Goal: Information Seeking & Learning: Compare options

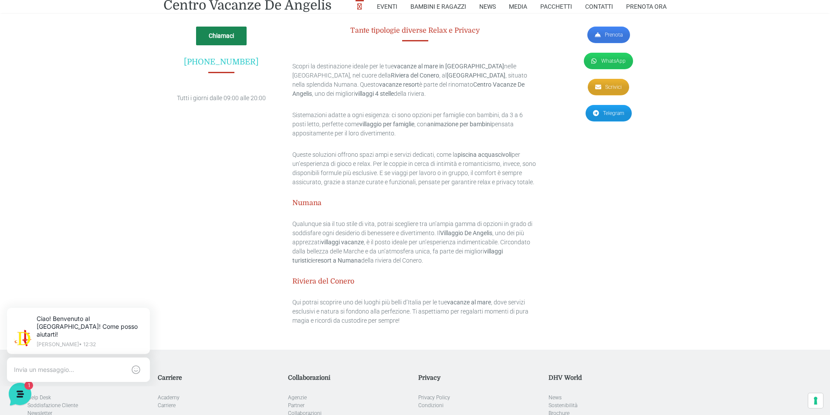
scroll to position [2505, 0]
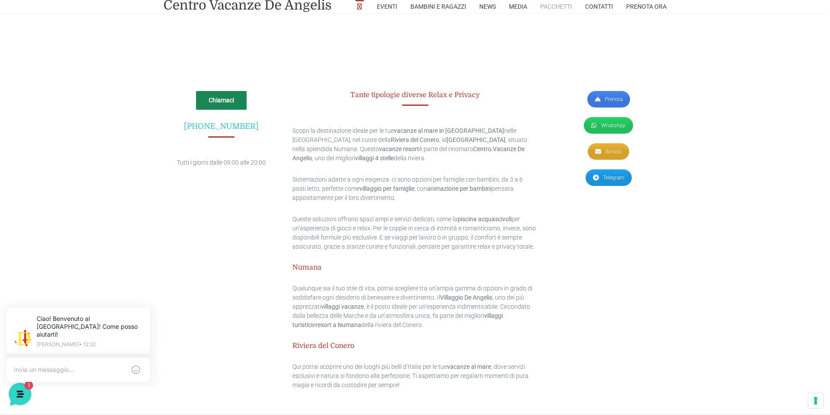
click at [548, 6] on link "Pacchetti" at bounding box center [556, 6] width 32 height 13
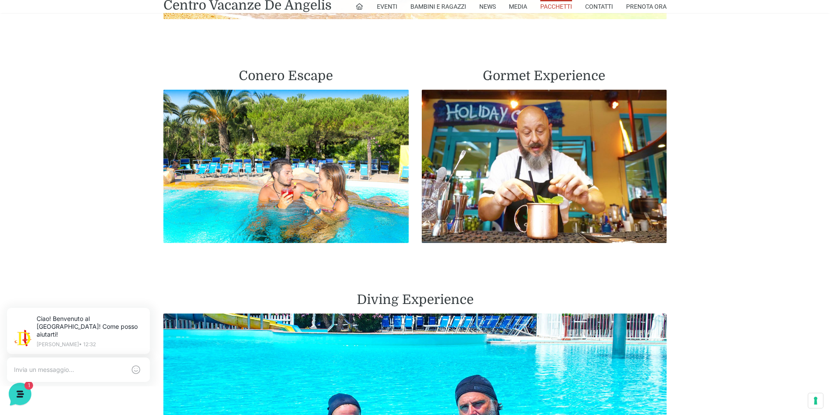
scroll to position [1133, 0]
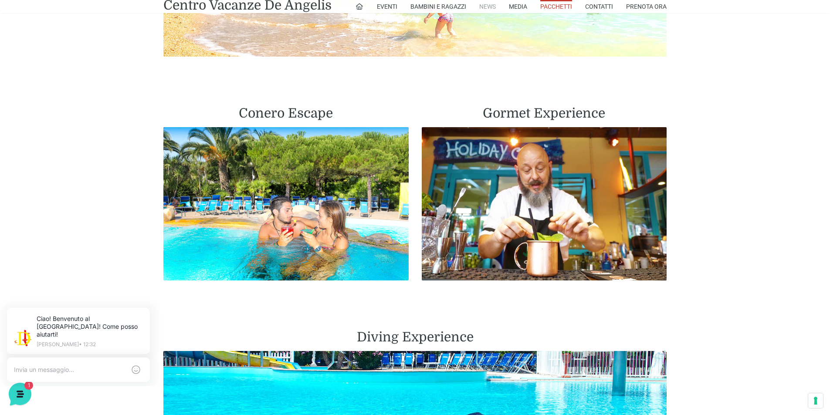
click at [484, 7] on link "News" at bounding box center [487, 6] width 17 height 13
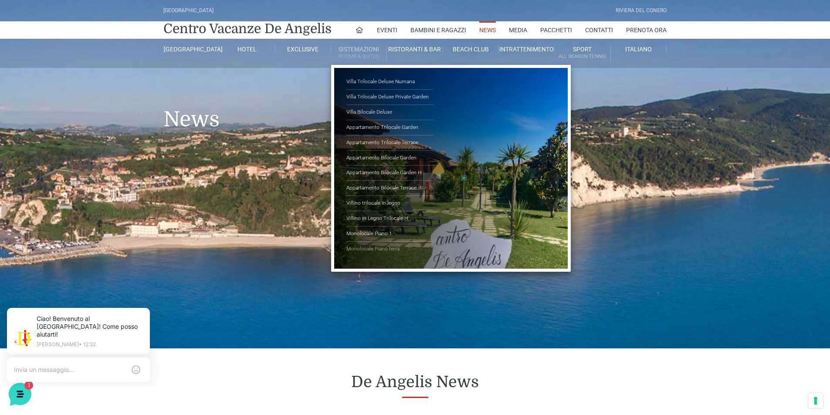
click at [360, 248] on link "Monolocale Piano terra" at bounding box center [389, 249] width 87 height 15
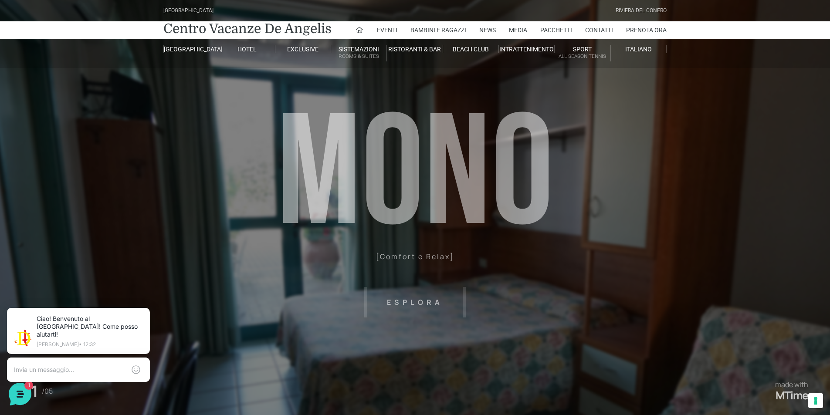
click at [411, 302] on header "Villaggio Hotel Resort Riviera Del Conero Centro Vacanze De Angelis Eventi Miss…" at bounding box center [415, 196] width 830 height 392
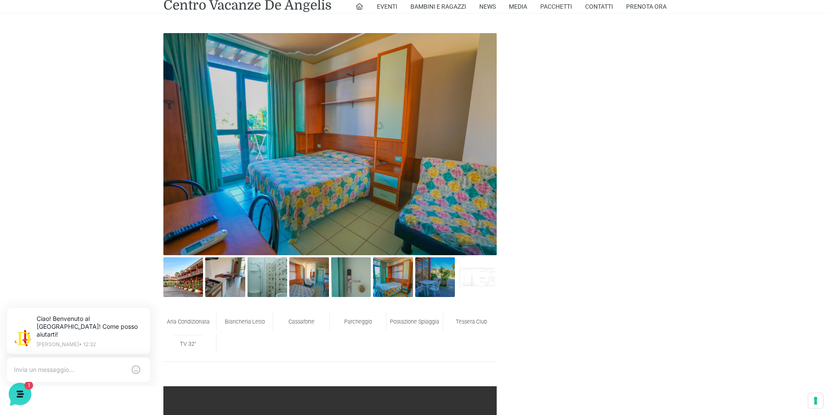
scroll to position [392, 0]
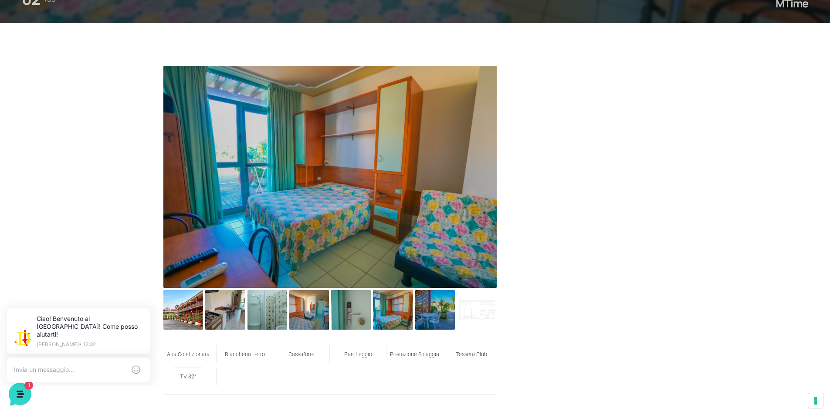
click at [462, 180] on img at bounding box center [329, 177] width 333 height 222
click at [192, 313] on img at bounding box center [183, 310] width 40 height 40
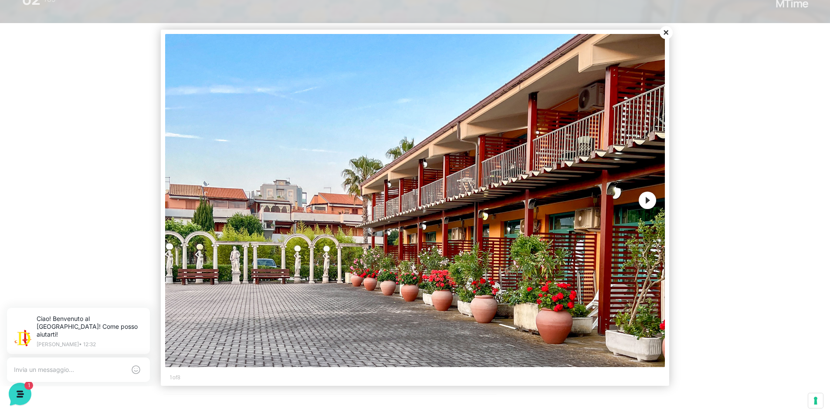
click at [649, 200] on button "Next" at bounding box center [647, 200] width 17 height 17
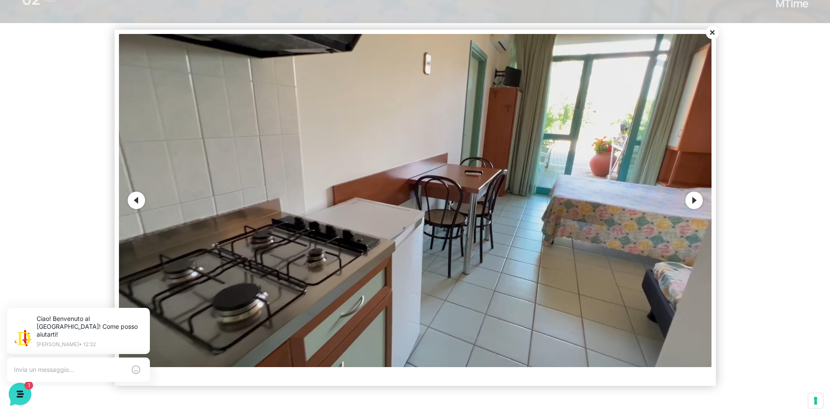
click at [649, 200] on img at bounding box center [415, 200] width 593 height 333
click at [696, 201] on button "Next" at bounding box center [694, 200] width 17 height 17
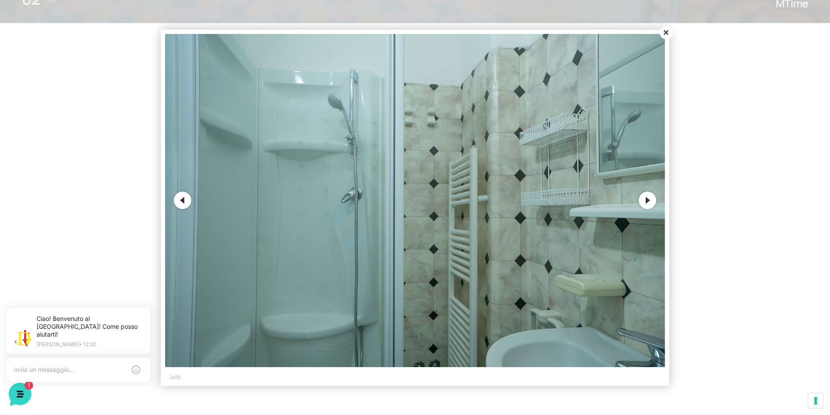
click at [651, 200] on button "Next" at bounding box center [647, 200] width 17 height 17
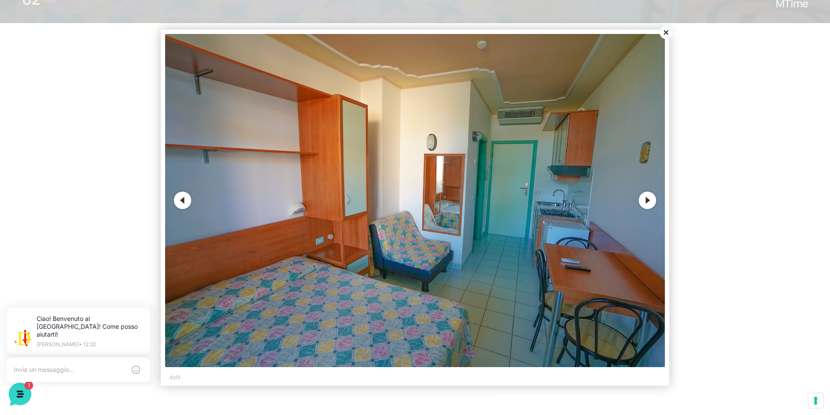
click at [645, 200] on button "Next" at bounding box center [647, 200] width 17 height 17
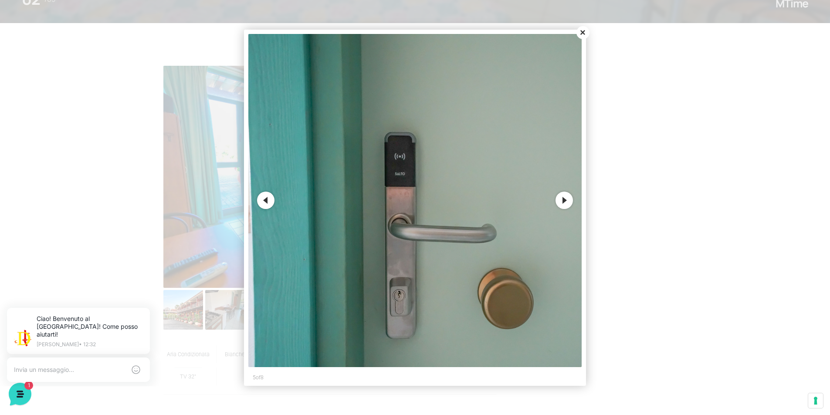
click at [566, 201] on button "Next" at bounding box center [564, 200] width 17 height 17
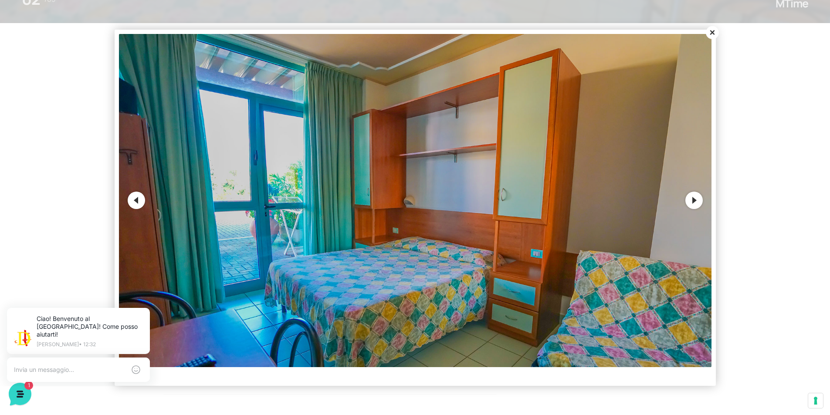
click at [701, 203] on button "Next" at bounding box center [694, 200] width 17 height 17
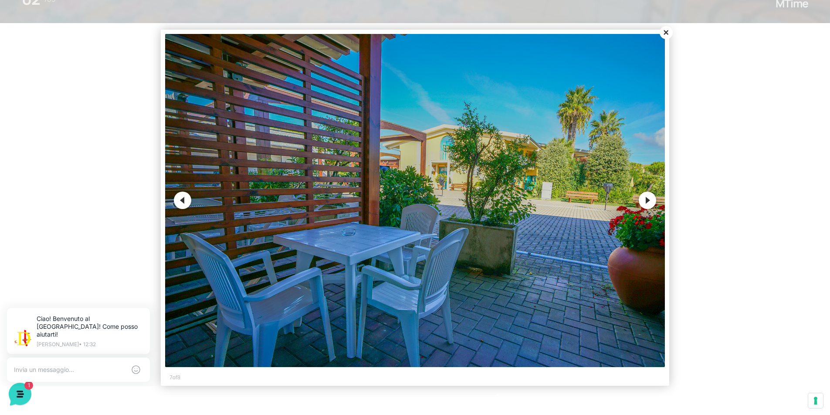
click at [664, 31] on button "Close" at bounding box center [666, 32] width 13 height 13
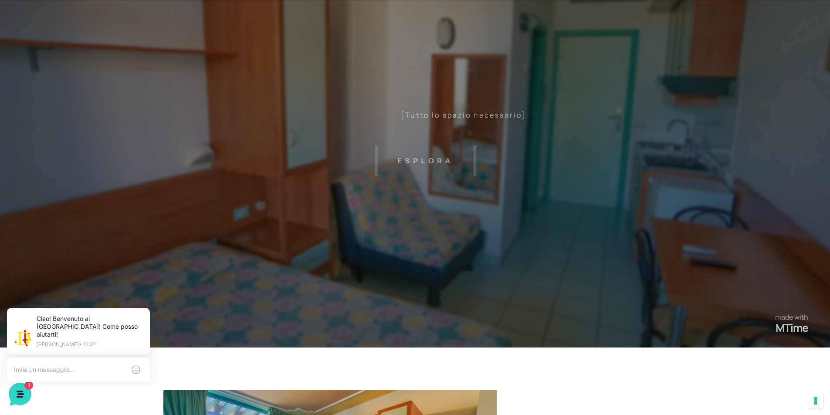
scroll to position [0, 0]
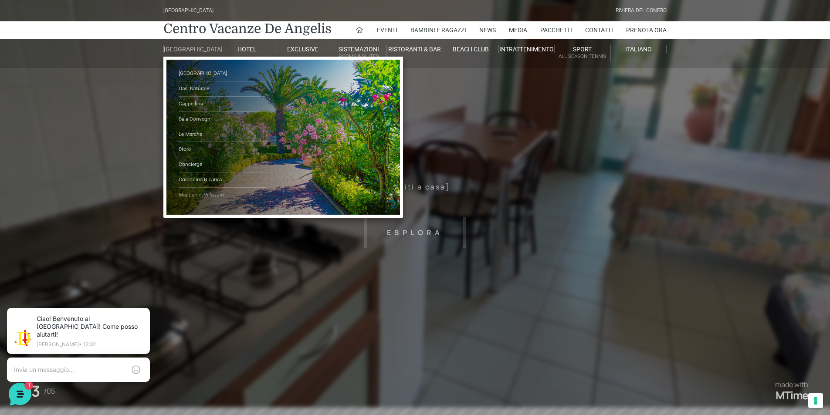
click at [203, 200] on link "Mappa del Villaggio" at bounding box center [222, 195] width 87 height 15
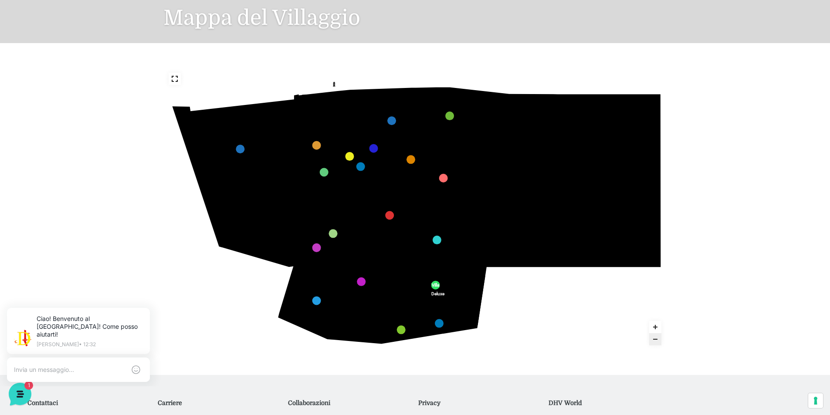
scroll to position [87, 0]
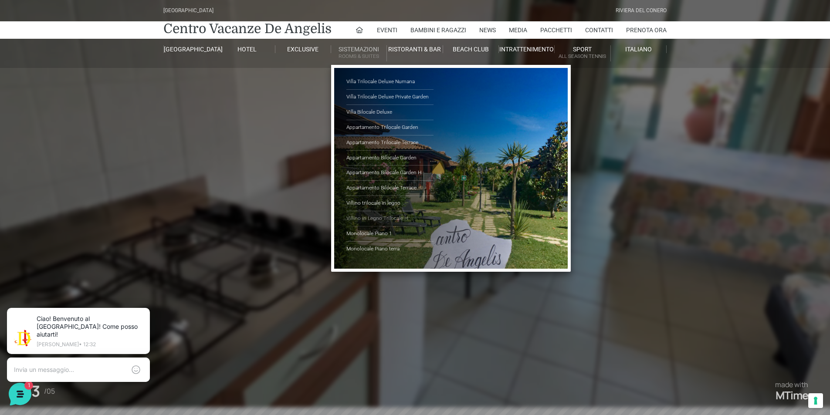
click at [366, 217] on link "Villino in Legno Trilocale H" at bounding box center [389, 218] width 87 height 15
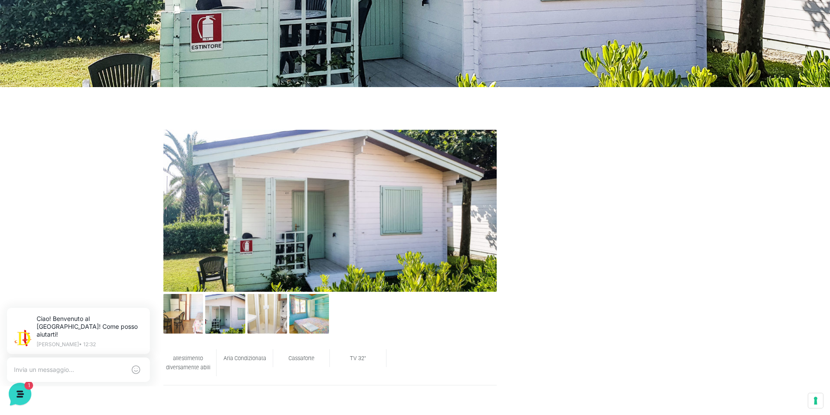
scroll to position [305, 0]
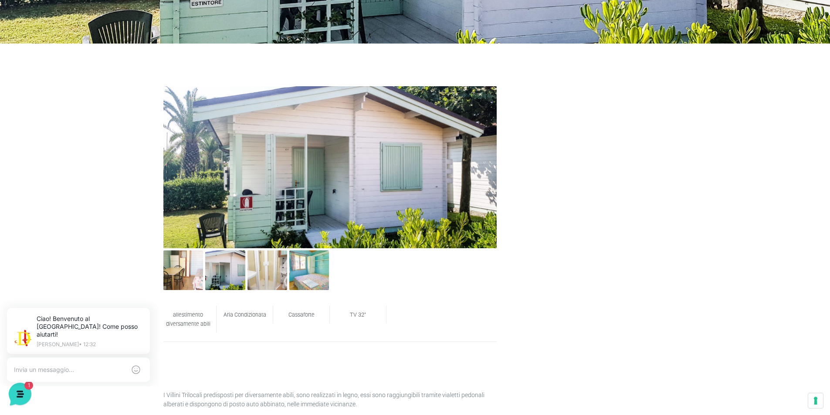
click at [436, 184] on img at bounding box center [329, 167] width 333 height 162
click at [179, 278] on img at bounding box center [183, 271] width 40 height 40
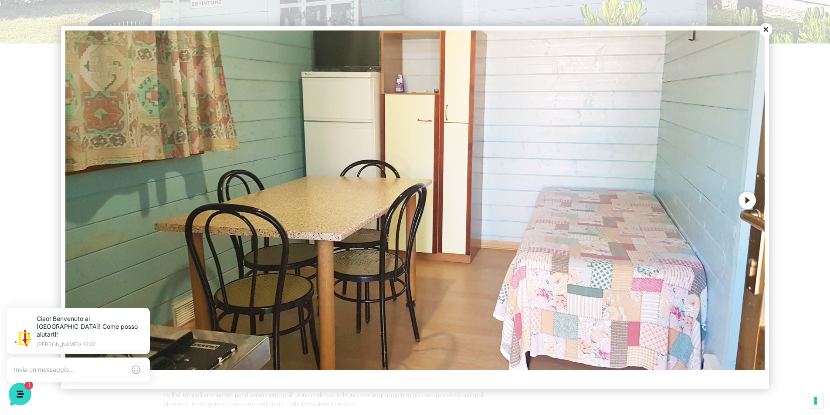
click at [749, 199] on button "Next" at bounding box center [747, 200] width 17 height 17
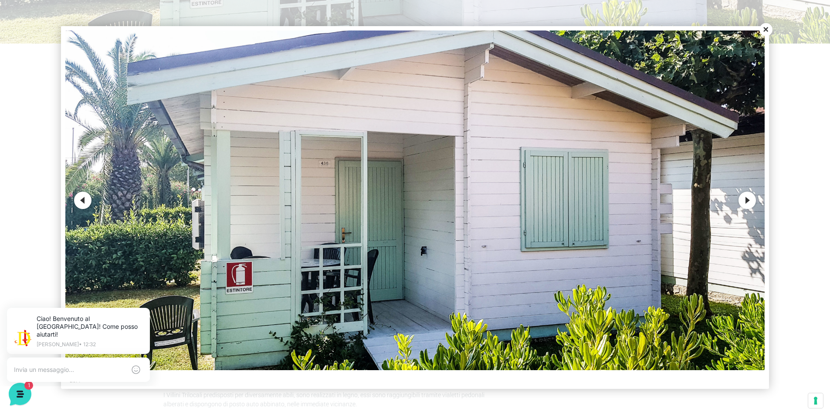
click at [749, 199] on button "Next" at bounding box center [747, 200] width 17 height 17
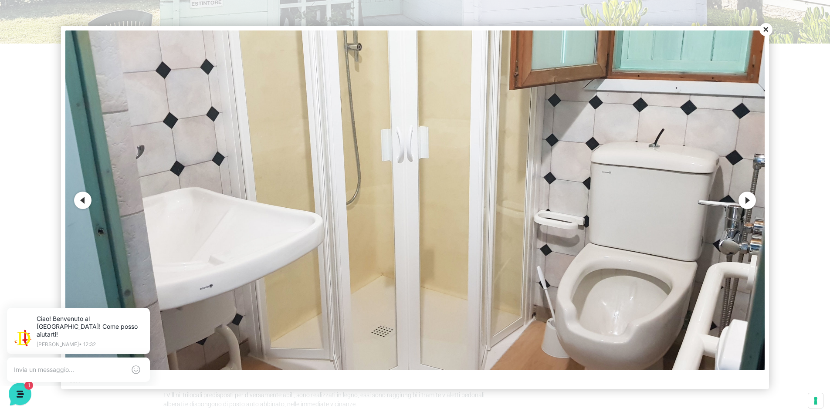
click at [749, 199] on button "Next" at bounding box center [747, 200] width 17 height 17
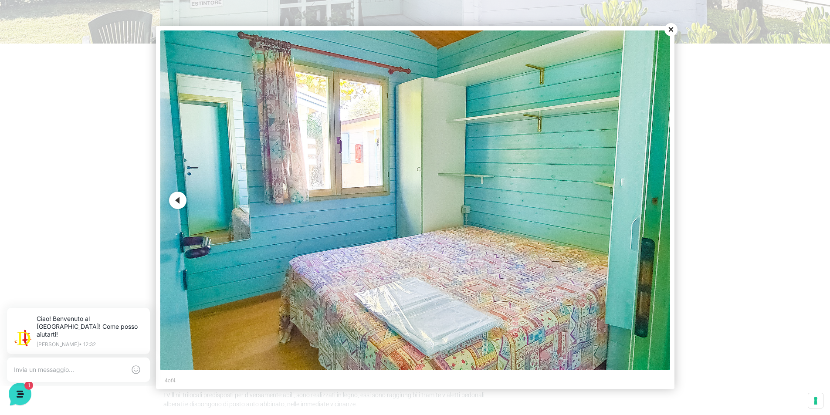
click at [749, 199] on div at bounding box center [415, 207] width 830 height 415
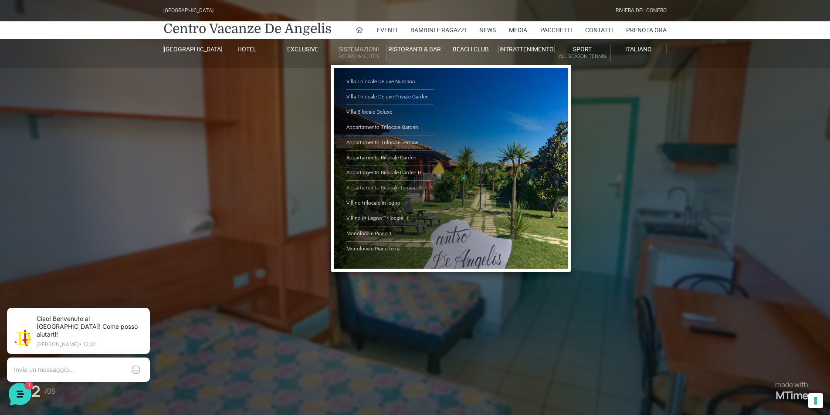
click at [376, 186] on link "Appartamento Bilocale Terrace" at bounding box center [389, 188] width 87 height 15
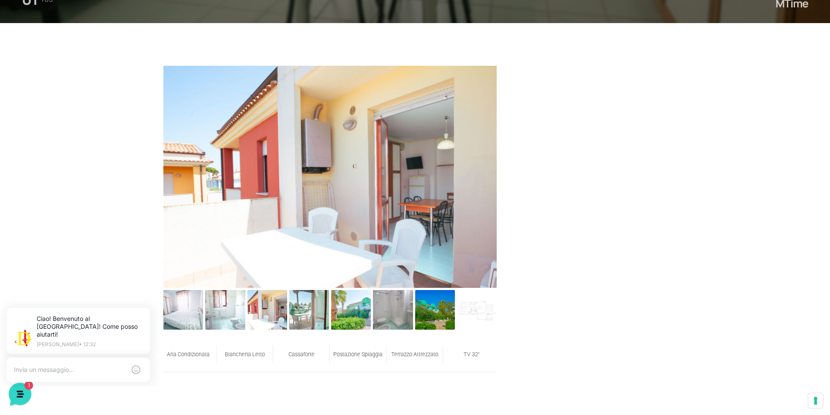
scroll to position [436, 0]
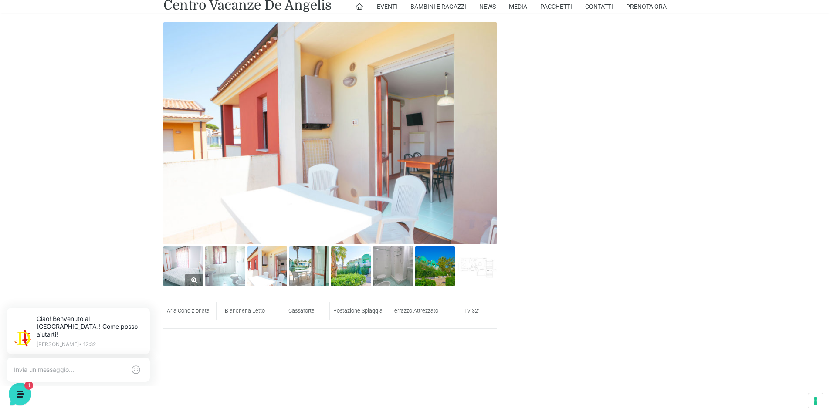
click at [175, 268] on img at bounding box center [183, 267] width 40 height 40
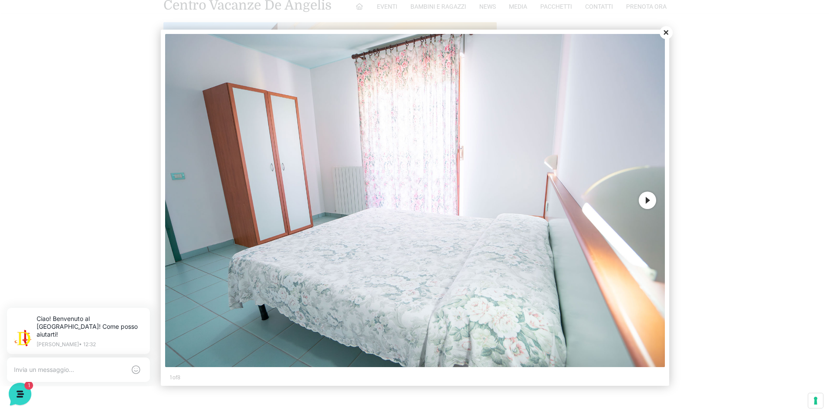
click at [649, 198] on button "Next" at bounding box center [647, 200] width 17 height 17
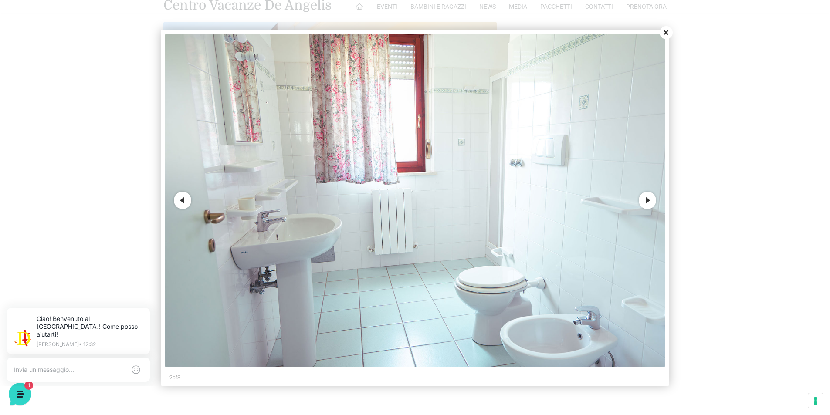
click at [649, 198] on button "Next" at bounding box center [647, 200] width 17 height 17
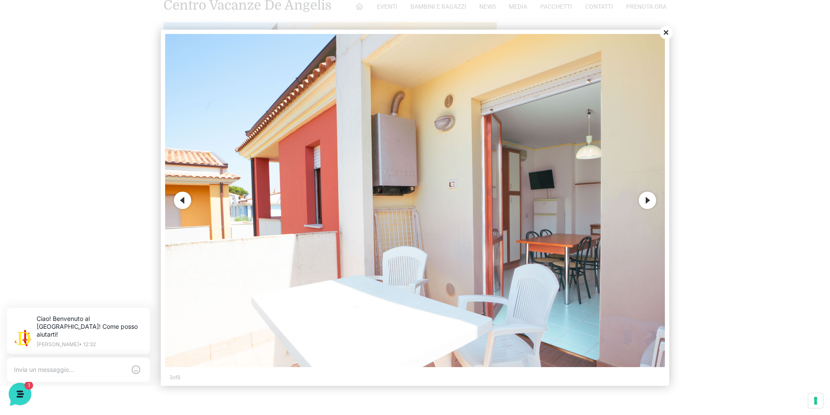
click at [649, 198] on button "Next" at bounding box center [647, 200] width 17 height 17
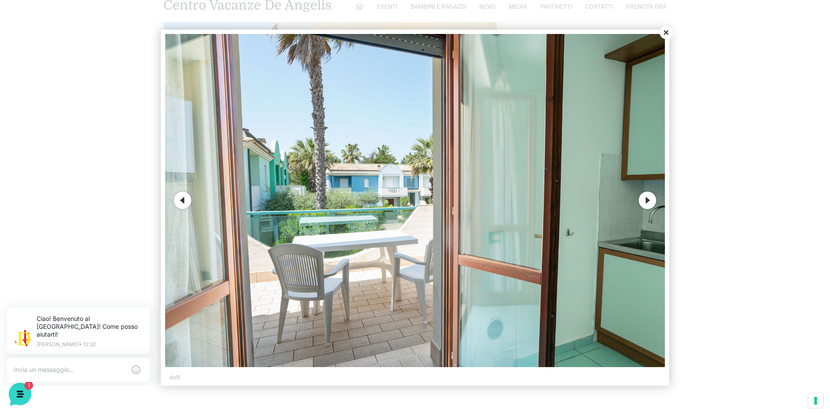
click at [649, 198] on button "Next" at bounding box center [647, 200] width 17 height 17
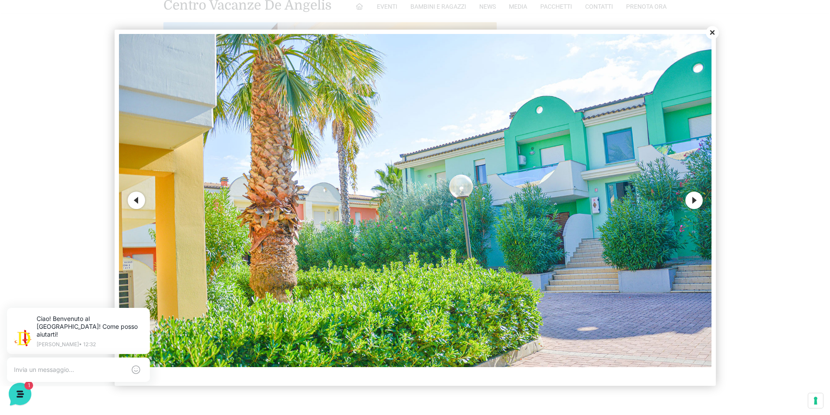
click at [649, 198] on img at bounding box center [415, 200] width 593 height 333
click at [712, 32] on button "Close" at bounding box center [712, 32] width 13 height 13
